Goal: Transaction & Acquisition: Purchase product/service

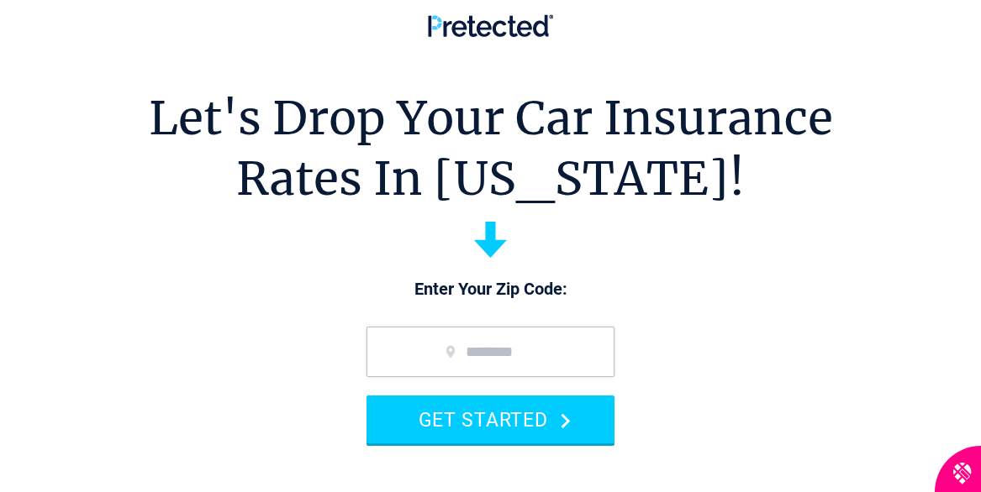
click at [481, 358] on input "zip code" at bounding box center [490, 352] width 248 height 50
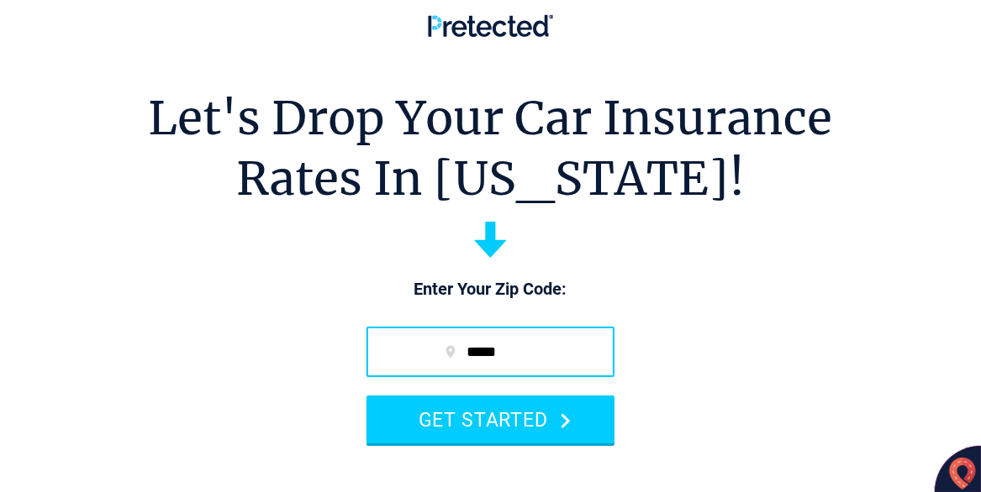
type input "*****"
click at [366, 396] on button "GET STARTED" at bounding box center [490, 420] width 248 height 48
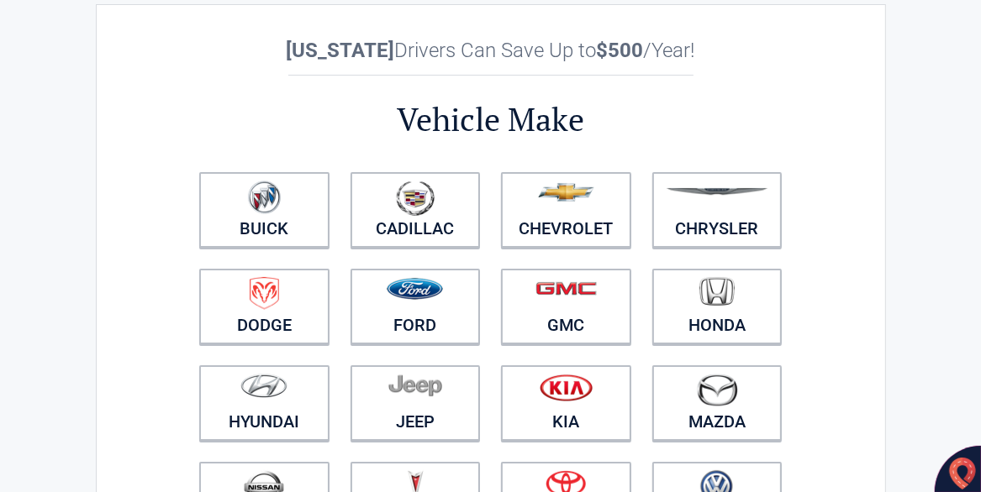
scroll to position [84, 0]
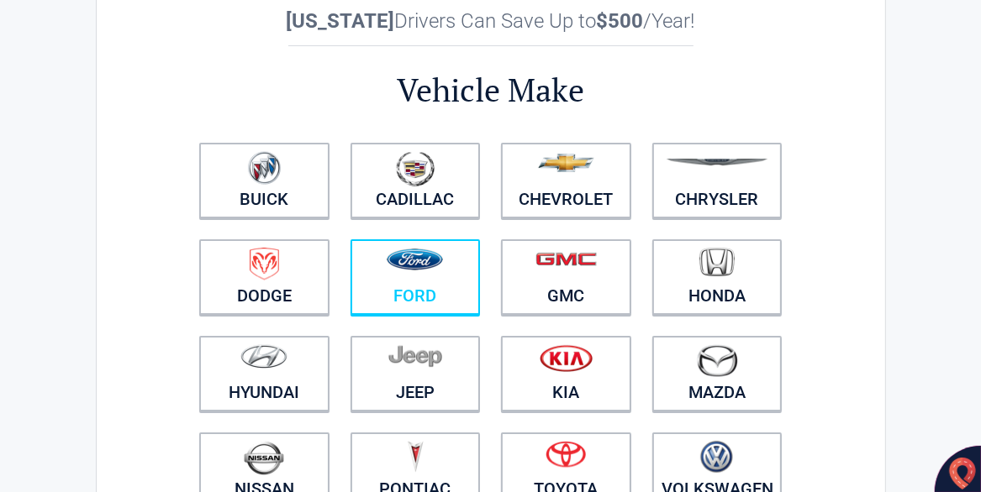
click at [429, 301] on link "Ford" at bounding box center [415, 277] width 130 height 76
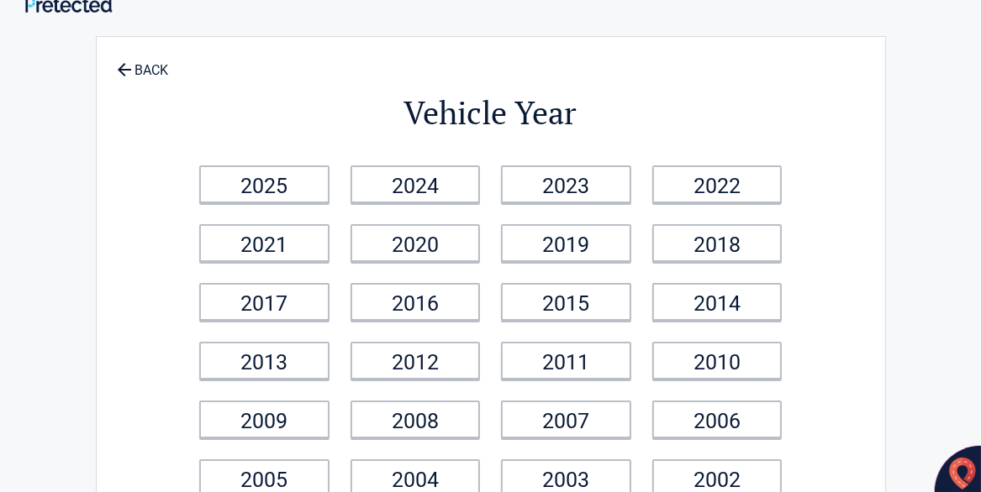
scroll to position [0, 0]
